Goal: Information Seeking & Learning: Learn about a topic

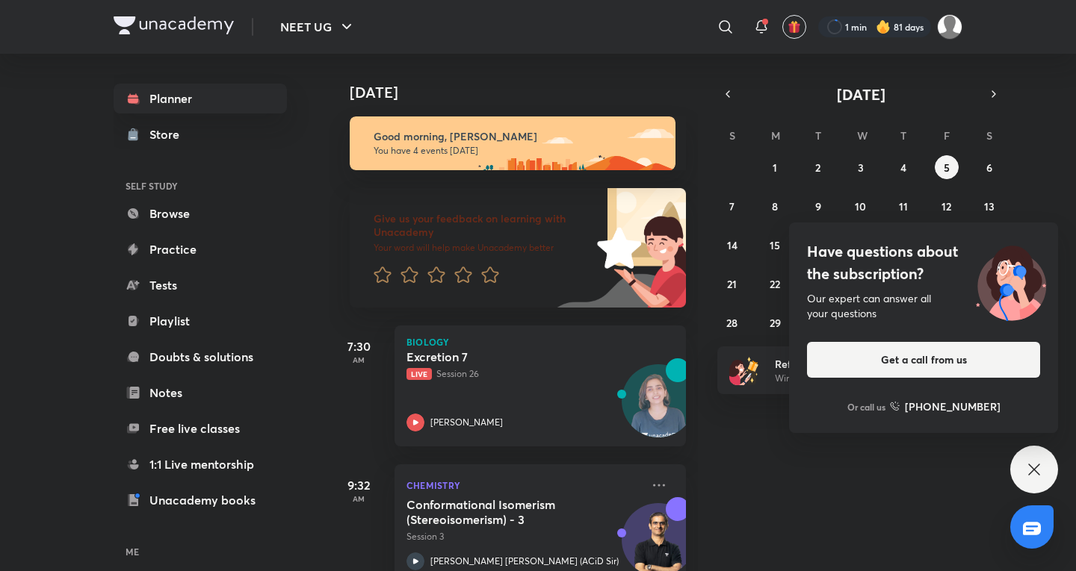
click at [1050, 469] on div "Have questions about the subscription? Our expert can answer all your questions…" at bounding box center [1034, 470] width 48 height 48
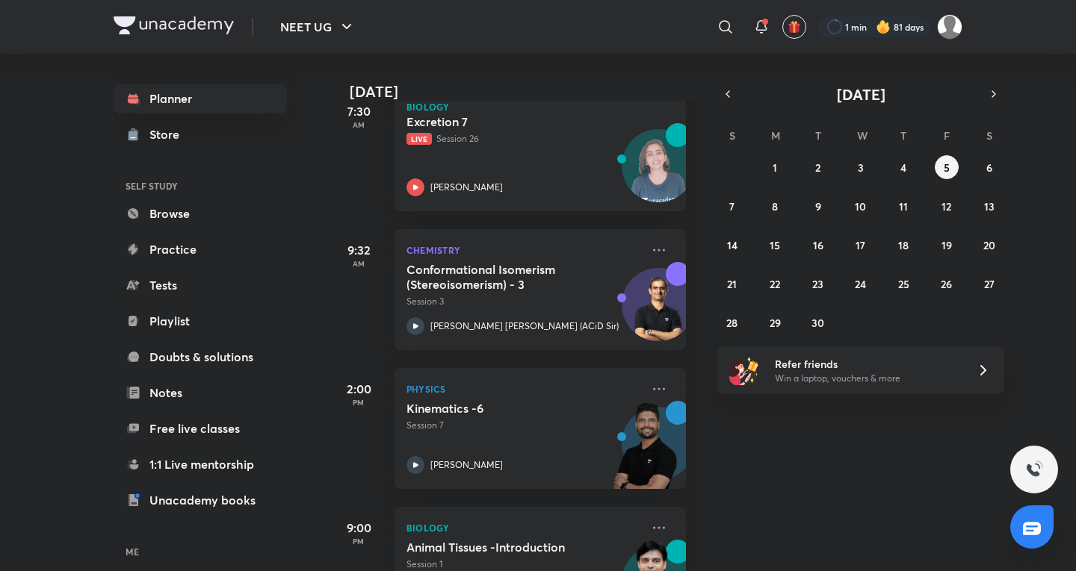
scroll to position [249, 0]
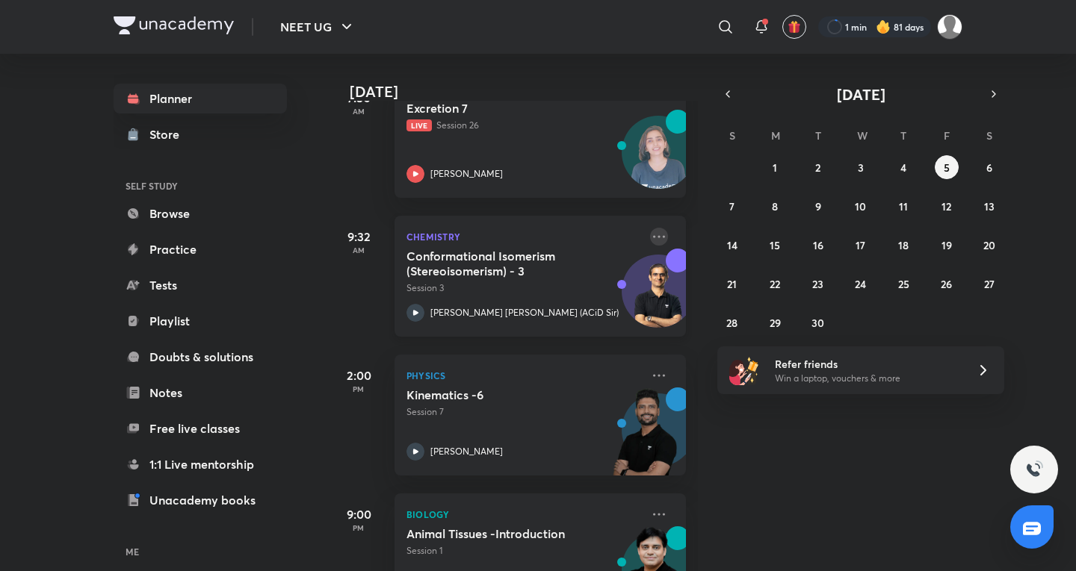
click at [650, 232] on icon at bounding box center [659, 237] width 18 height 18
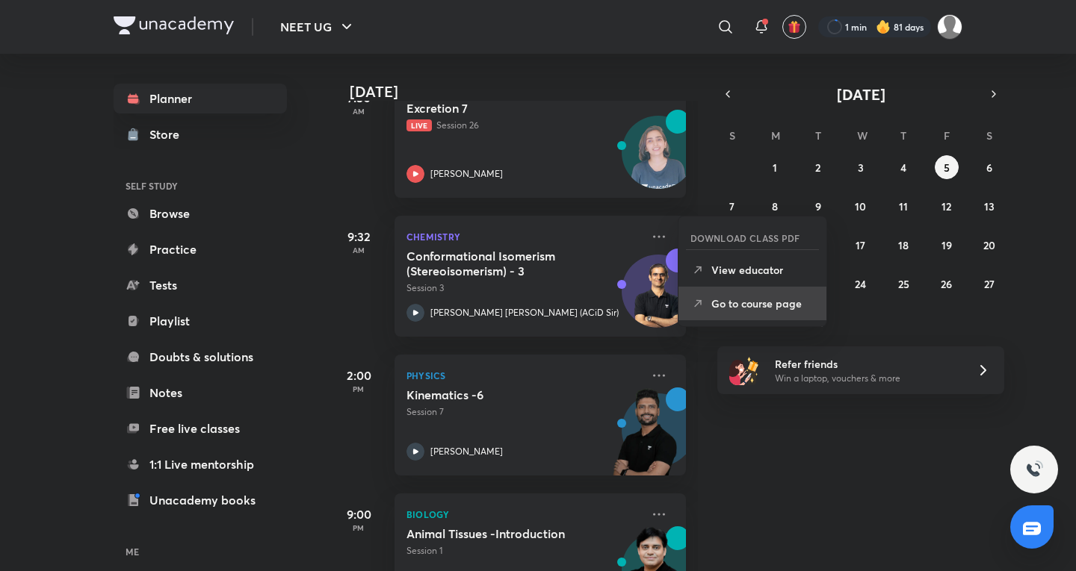
click at [743, 300] on p "Go to course page" at bounding box center [762, 304] width 103 height 16
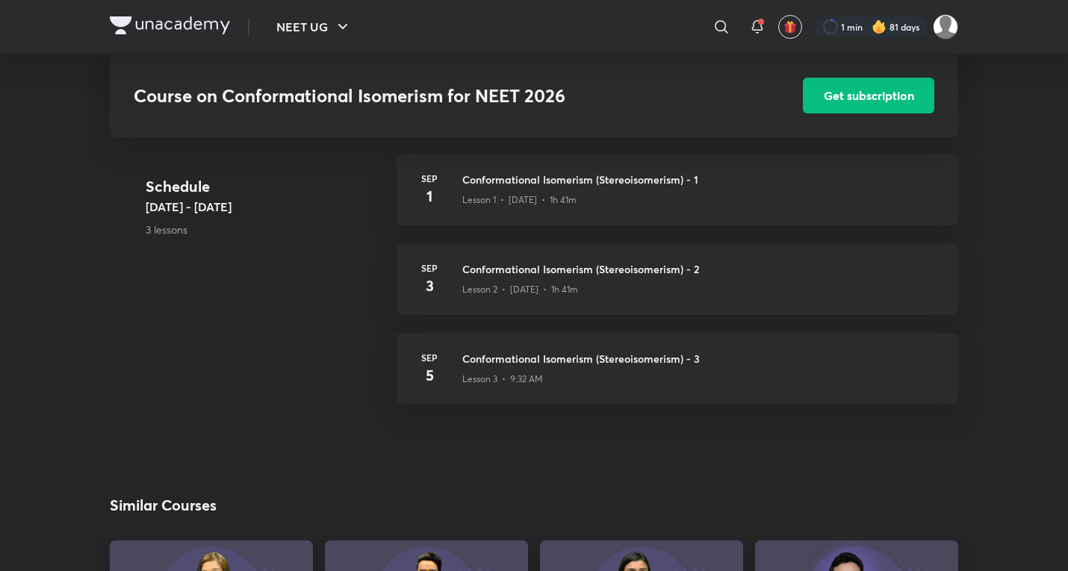
scroll to position [386, 0]
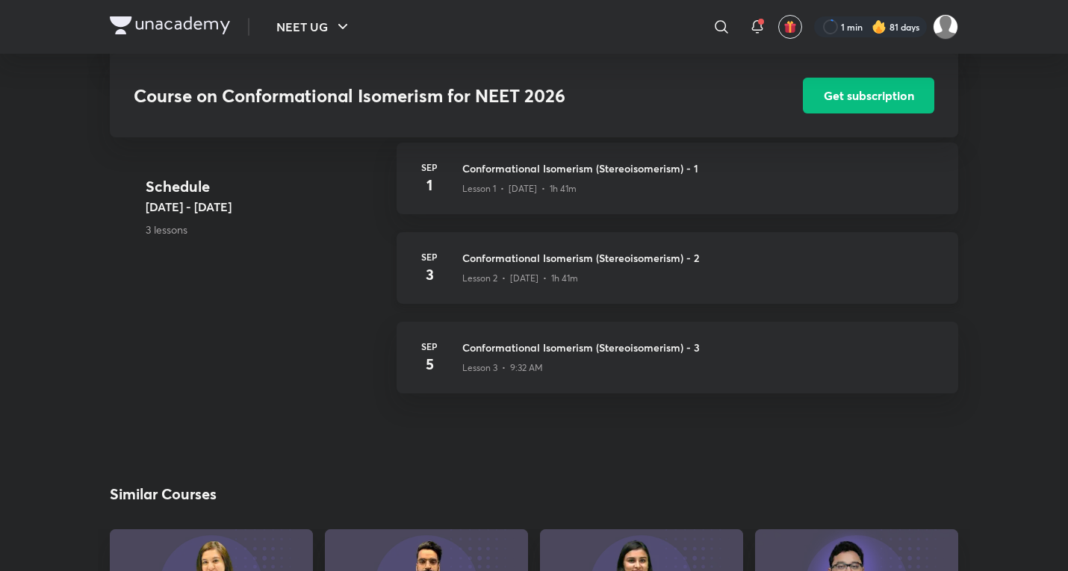
click at [607, 250] on h3 "Conformational Isomerism (Stereoisomerism) - 2" at bounding box center [701, 258] width 478 height 16
click at [507, 250] on h3 "Conformational Isomerism (Stereoisomerism) - 2" at bounding box center [701, 258] width 478 height 16
click at [465, 266] on div "Lesson 2 • [DATE] • 1h 41m" at bounding box center [701, 275] width 478 height 19
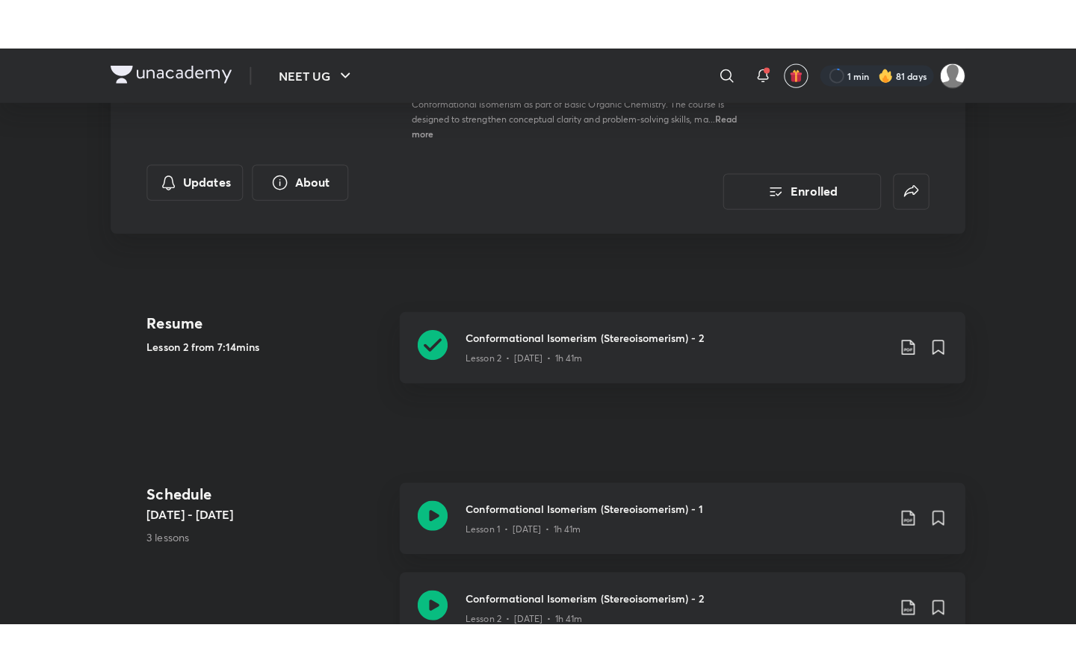
scroll to position [498, 0]
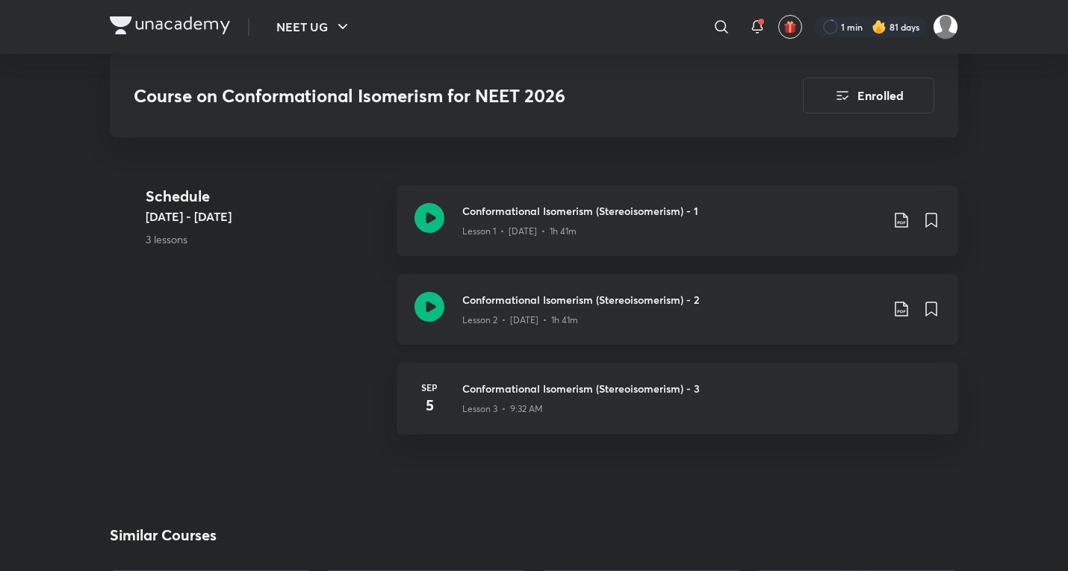
click at [527, 314] on p "Lesson 2 • [DATE] • 1h 41m" at bounding box center [520, 320] width 116 height 13
